Goal: Communication & Community: Answer question/provide support

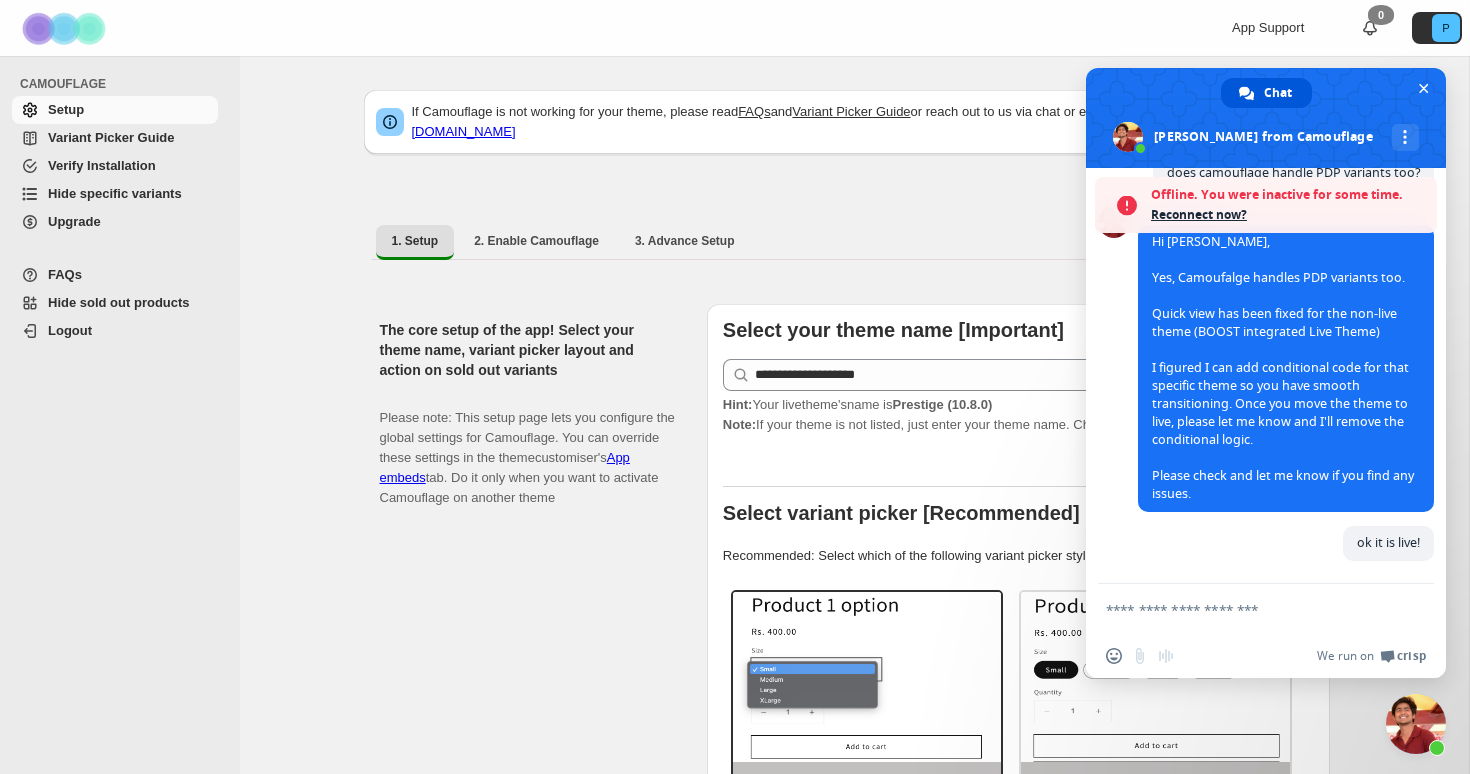
scroll to position [1967, 0]
click at [1152, 604] on textarea "Compose your message..." at bounding box center [1244, 610] width 276 height 18
click at [1200, 223] on span "Reconnect now?" at bounding box center [1289, 215] width 276 height 20
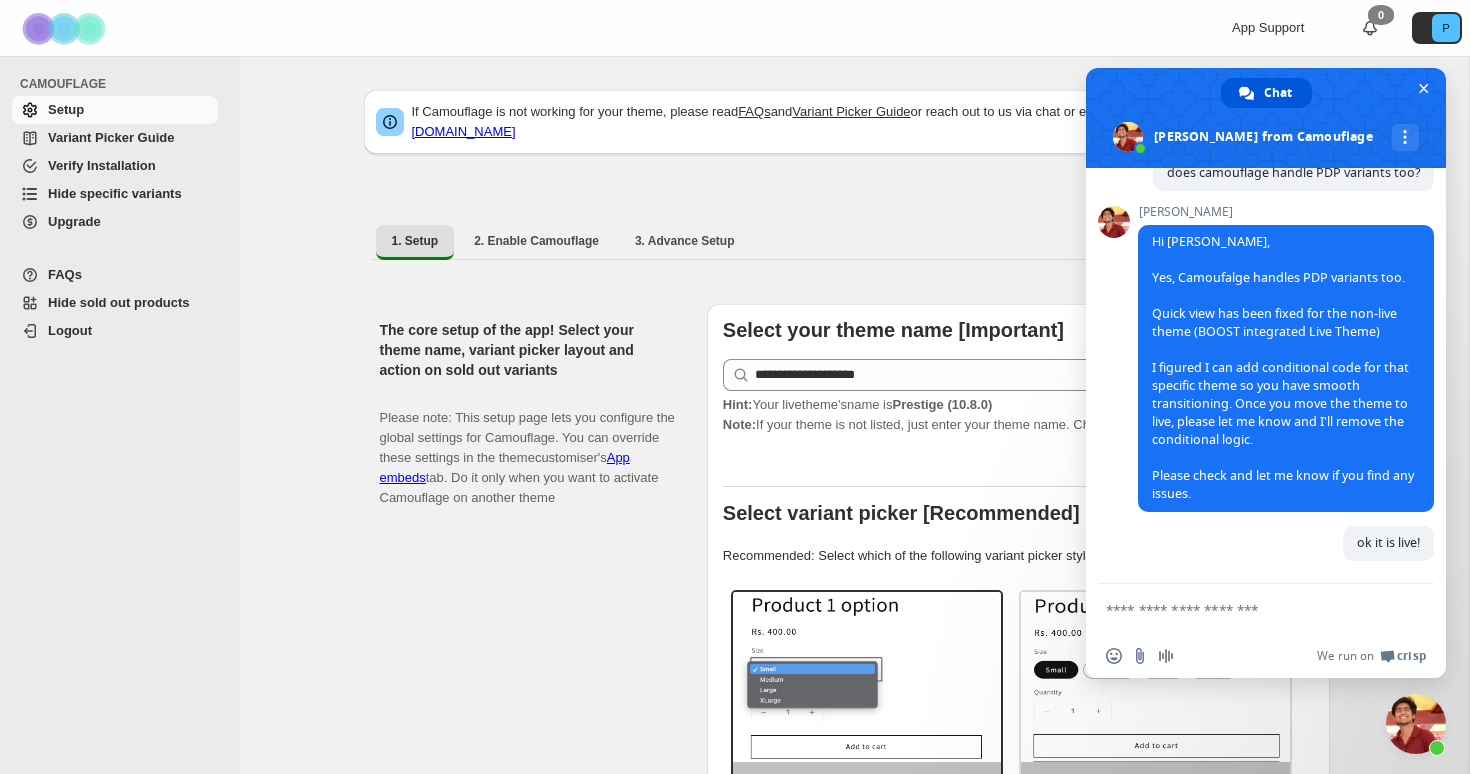
click at [1201, 225] on span "Hi [PERSON_NAME], Yes, Camoufalge handles PDP variants too. Quick view has been…" at bounding box center [1286, 368] width 296 height 287
type textarea "**********"
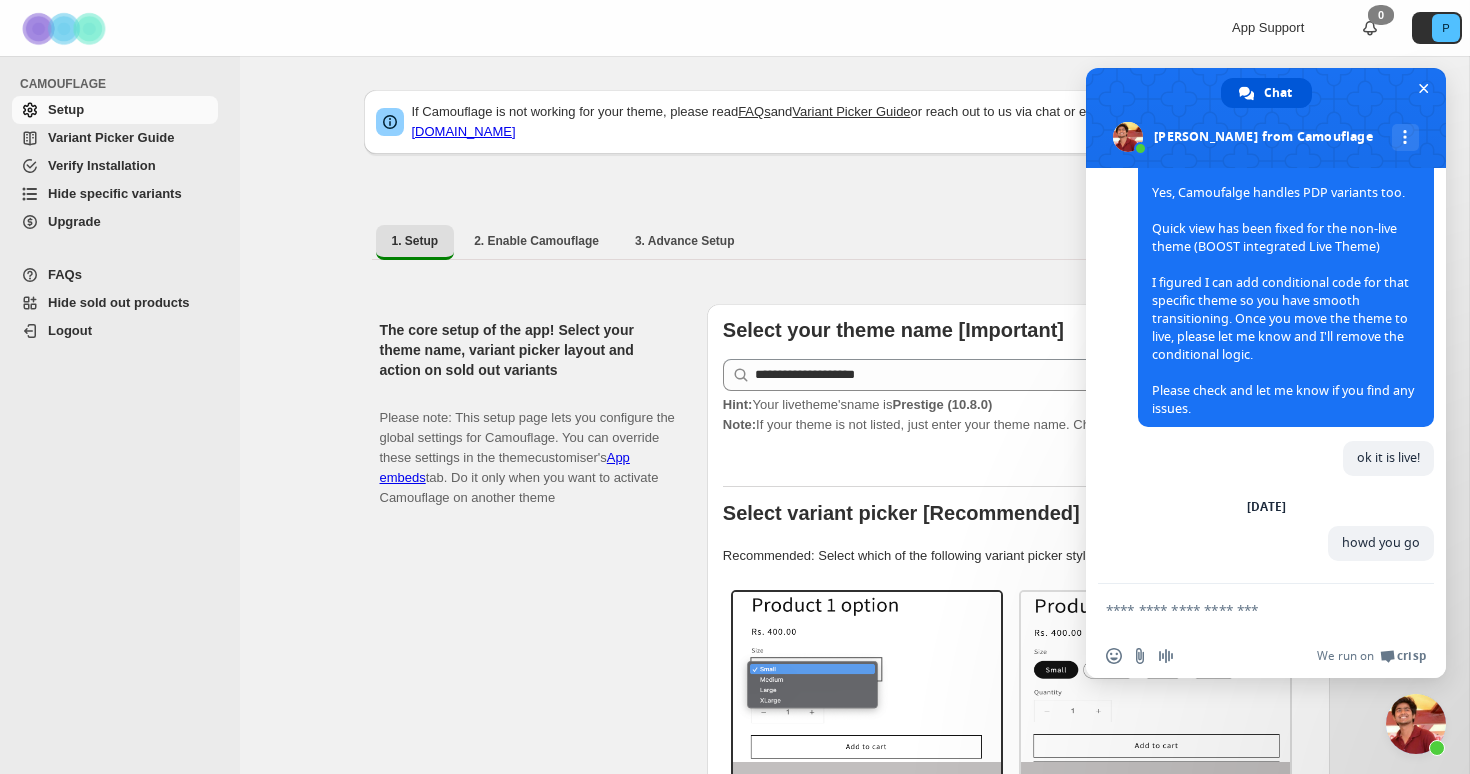
scroll to position [1988, 0]
